Goal: Task Accomplishment & Management: Use online tool/utility

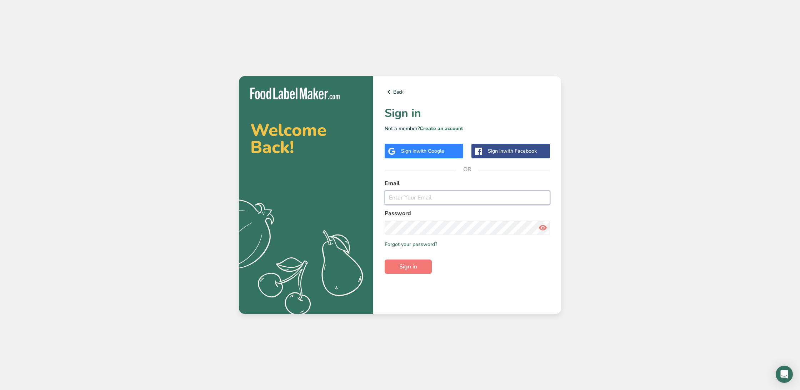
type input "[PERSON_NAME][EMAIL_ADDRESS][DOMAIN_NAME]"
click at [423, 264] on button "Sign in" at bounding box center [408, 266] width 47 height 14
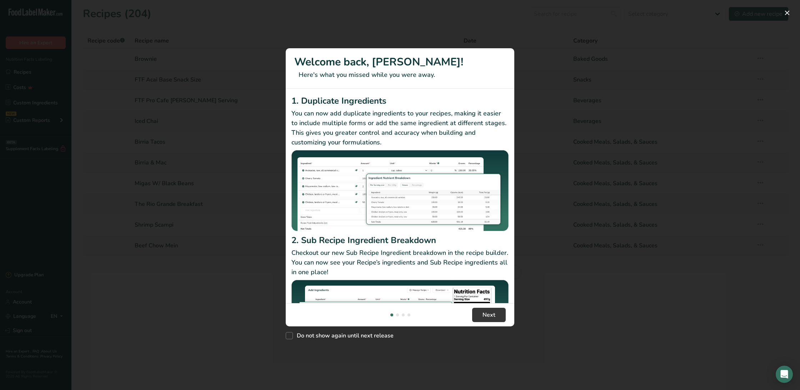
drag, startPoint x: 594, startPoint y: 262, endPoint x: 586, endPoint y: 255, distance: 10.9
click at [593, 260] on div "New Features" at bounding box center [400, 195] width 800 height 390
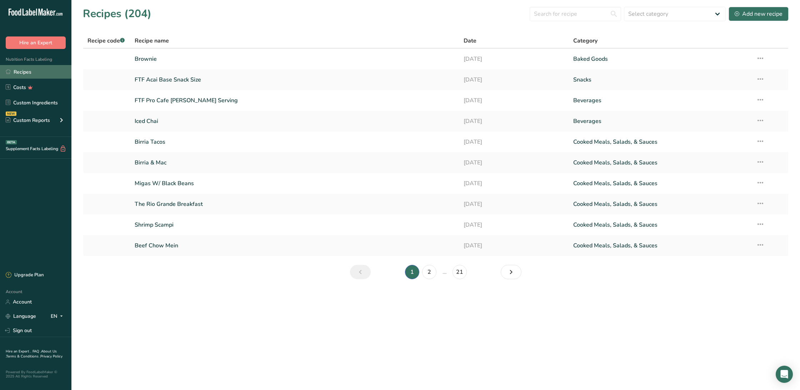
drag, startPoint x: 40, startPoint y: 74, endPoint x: 46, endPoint y: 75, distance: 6.8
click at [40, 74] on link "Recipes" at bounding box center [35, 72] width 71 height 14
click at [26, 73] on link "Recipes" at bounding box center [35, 72] width 71 height 14
click at [24, 72] on link "Recipes" at bounding box center [35, 72] width 71 height 14
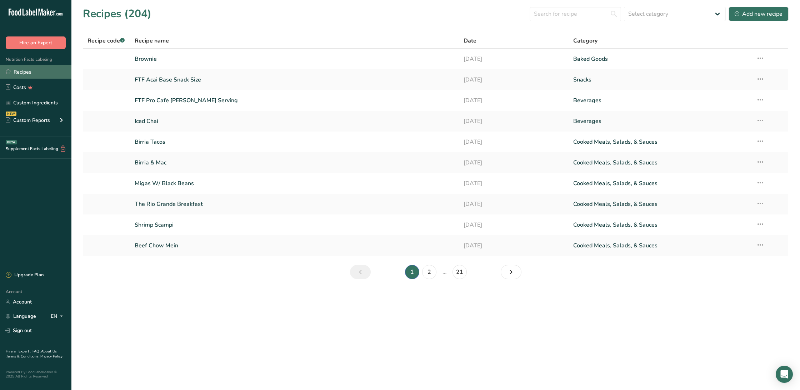
click at [24, 72] on link "Recipes" at bounding box center [35, 72] width 71 height 14
click at [570, 15] on input "text" at bounding box center [575, 14] width 91 height 14
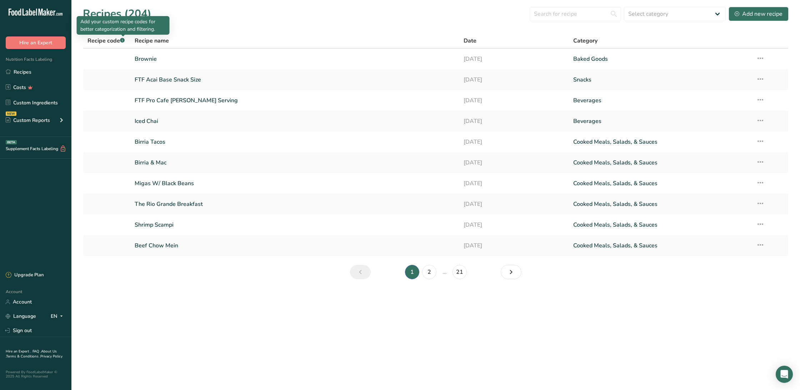
click at [105, 36] on span "Recipe code .a-a{fill:#347362;}.b-a{fill:#fff;}" at bounding box center [105, 40] width 37 height 9
click at [576, 11] on input "text" at bounding box center [575, 14] width 91 height 14
select select "4"
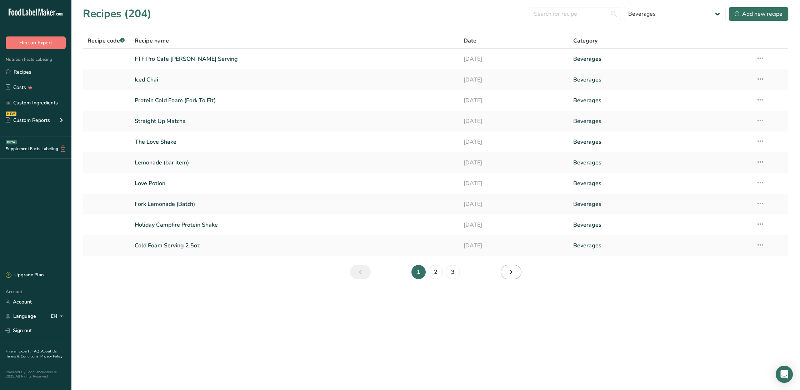
click at [508, 271] on icon "Next page" at bounding box center [511, 271] width 9 height 13
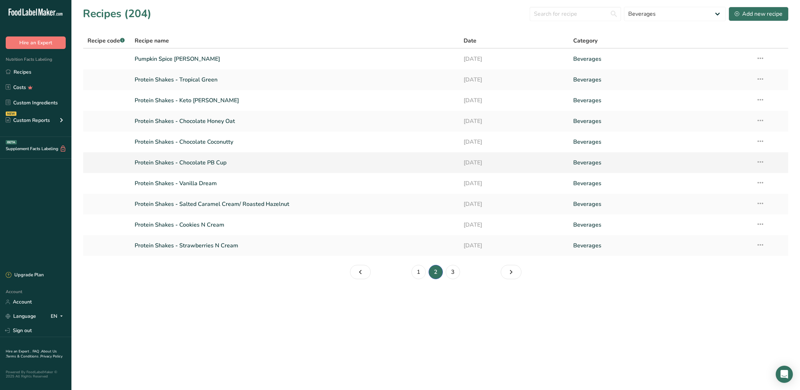
click at [271, 164] on link "Protein Shakes - Chocolate PB Cup" at bounding box center [295, 162] width 320 height 15
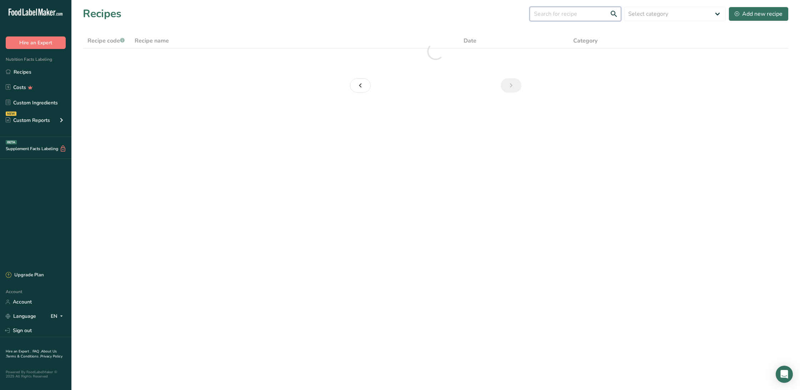
click at [573, 12] on input "text" at bounding box center [575, 14] width 91 height 14
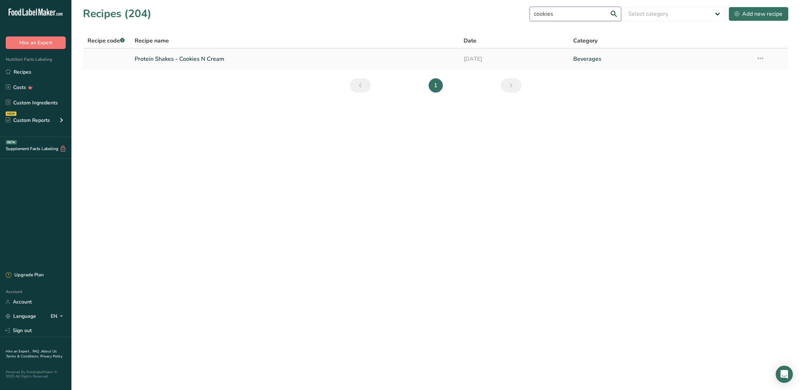
type input "cookies"
click at [249, 68] on td "Protein Shakes - Cookies N Cream" at bounding box center [294, 59] width 329 height 21
click at [217, 57] on link "Protein Shakes - Cookies N Cream" at bounding box center [295, 58] width 320 height 15
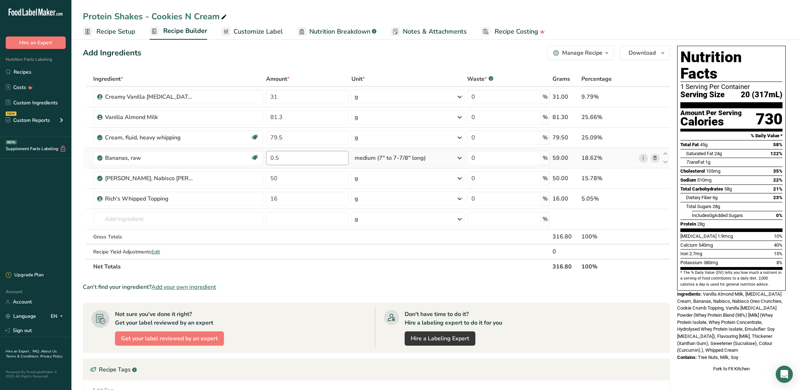
scroll to position [7, 0]
